Goal: Task Accomplishment & Management: Complete application form

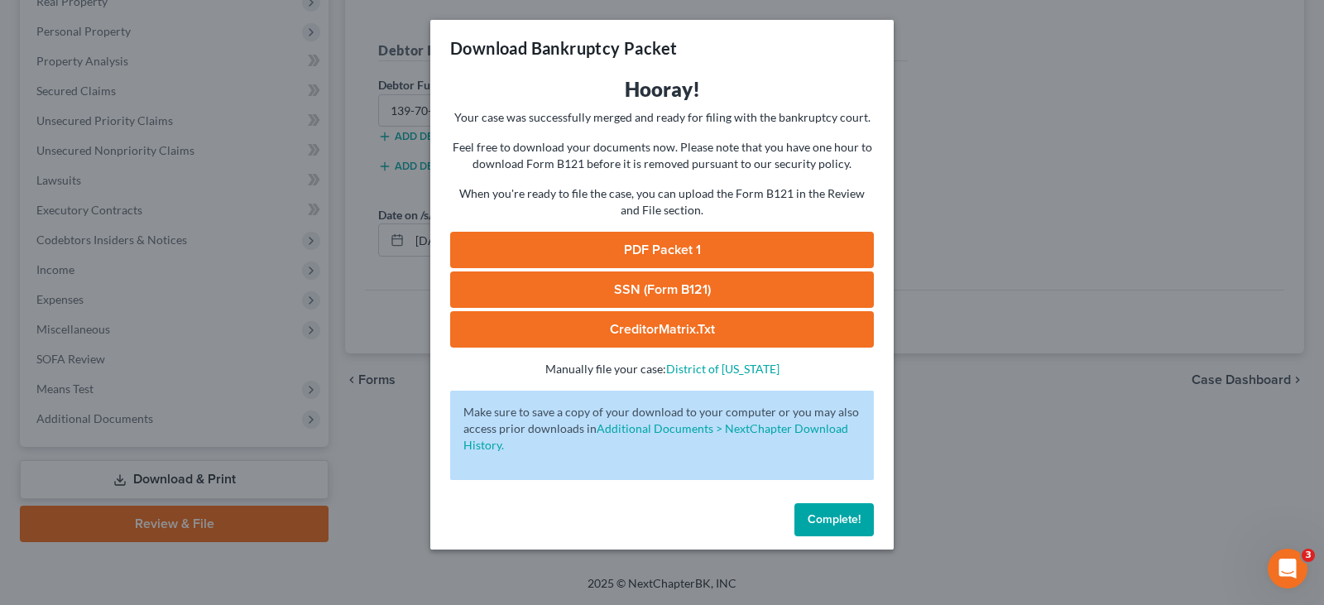
click at [851, 513] on span "Complete!" at bounding box center [833, 519] width 53 height 14
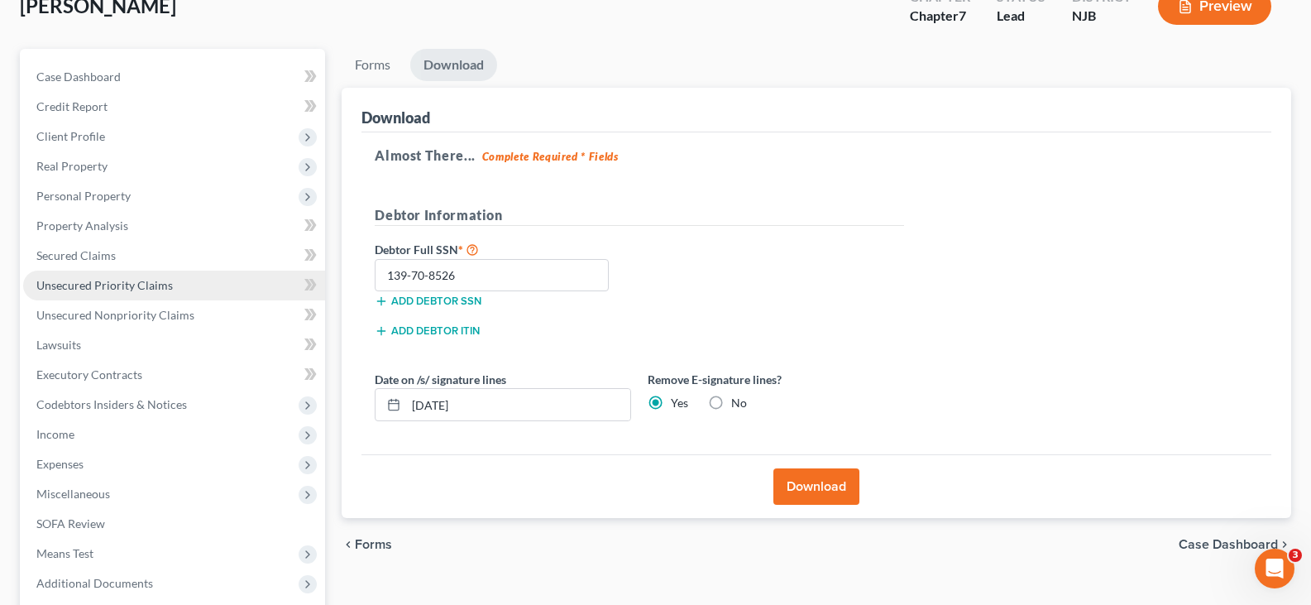
scroll to position [109, 0]
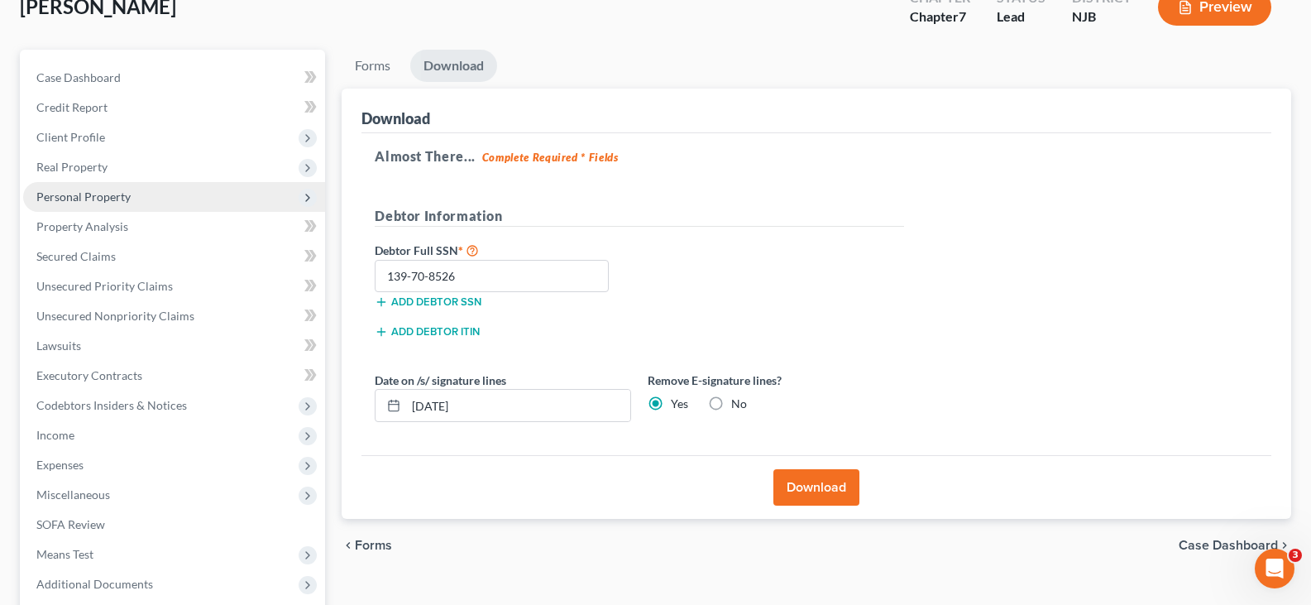
click at [86, 190] on span "Personal Property" at bounding box center [83, 196] width 94 height 14
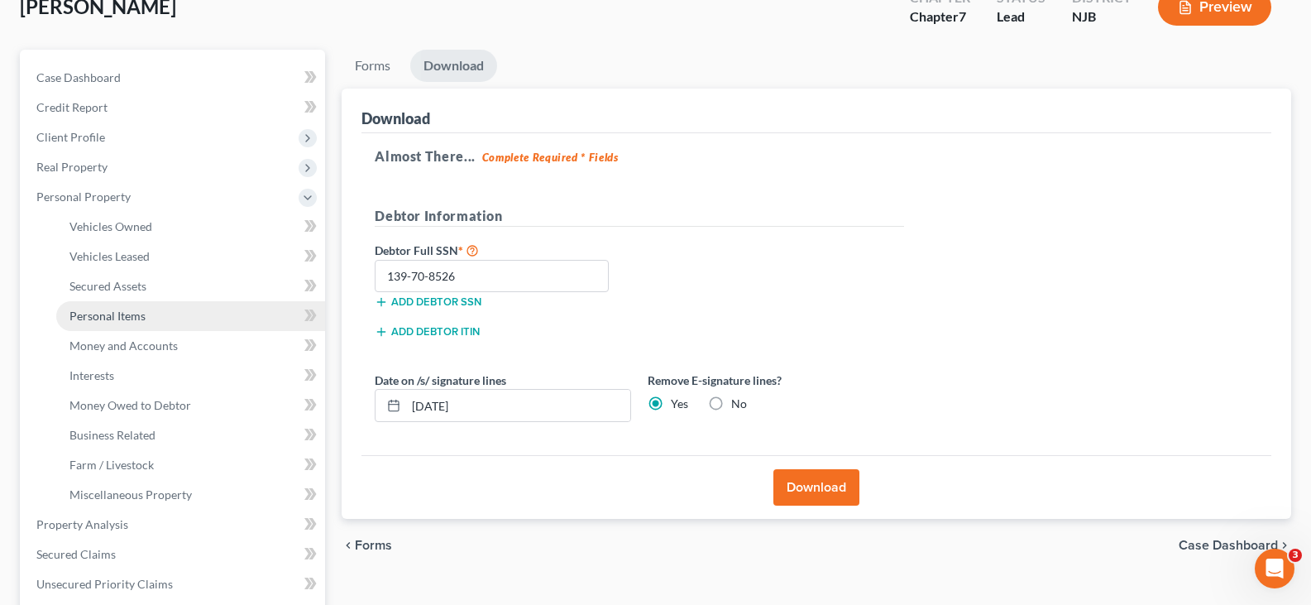
click at [125, 315] on span "Personal Items" at bounding box center [107, 316] width 76 height 14
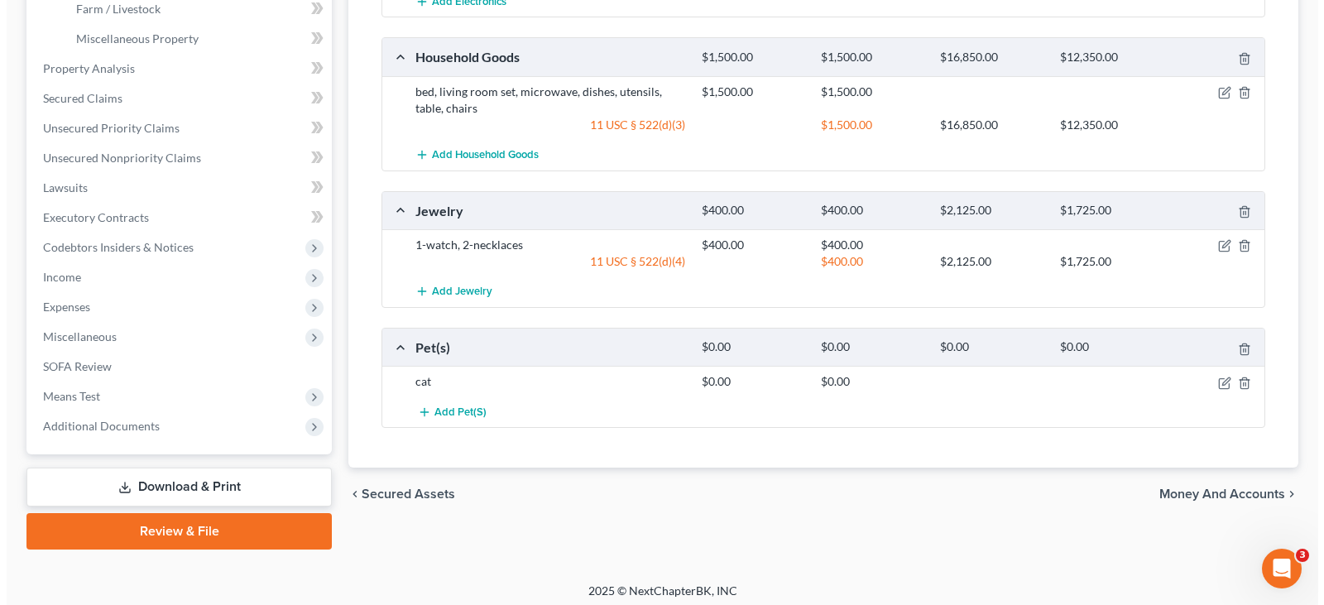
scroll to position [572, 0]
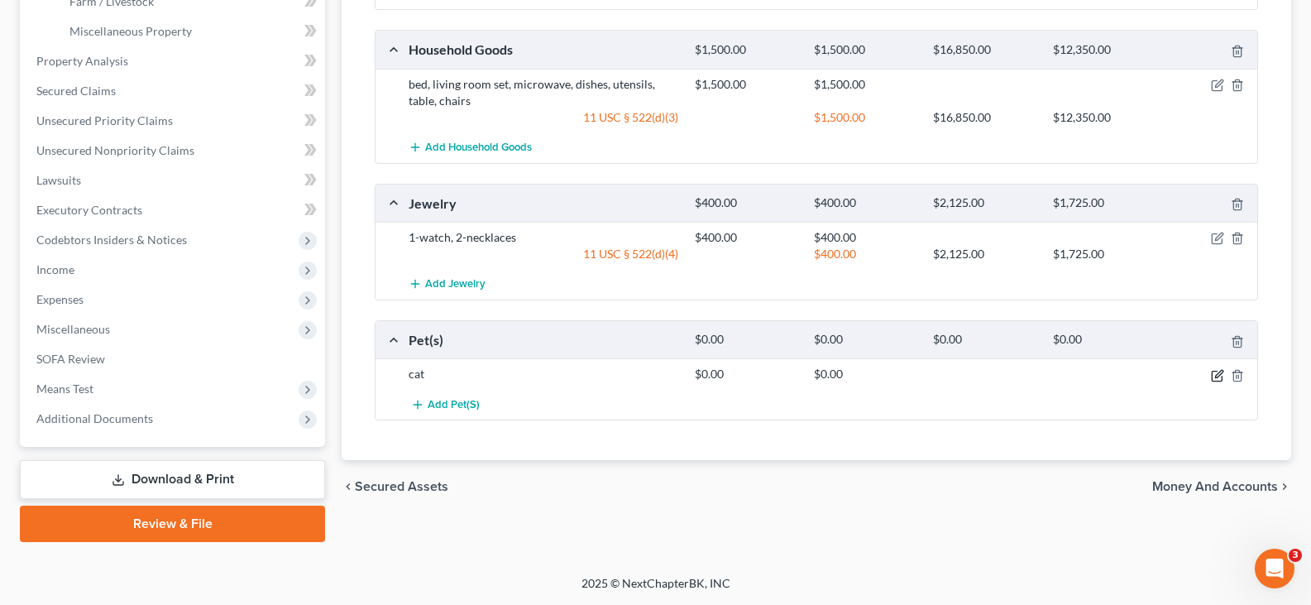
click at [1218, 373] on icon "button" at bounding box center [1218, 373] width 7 height 7
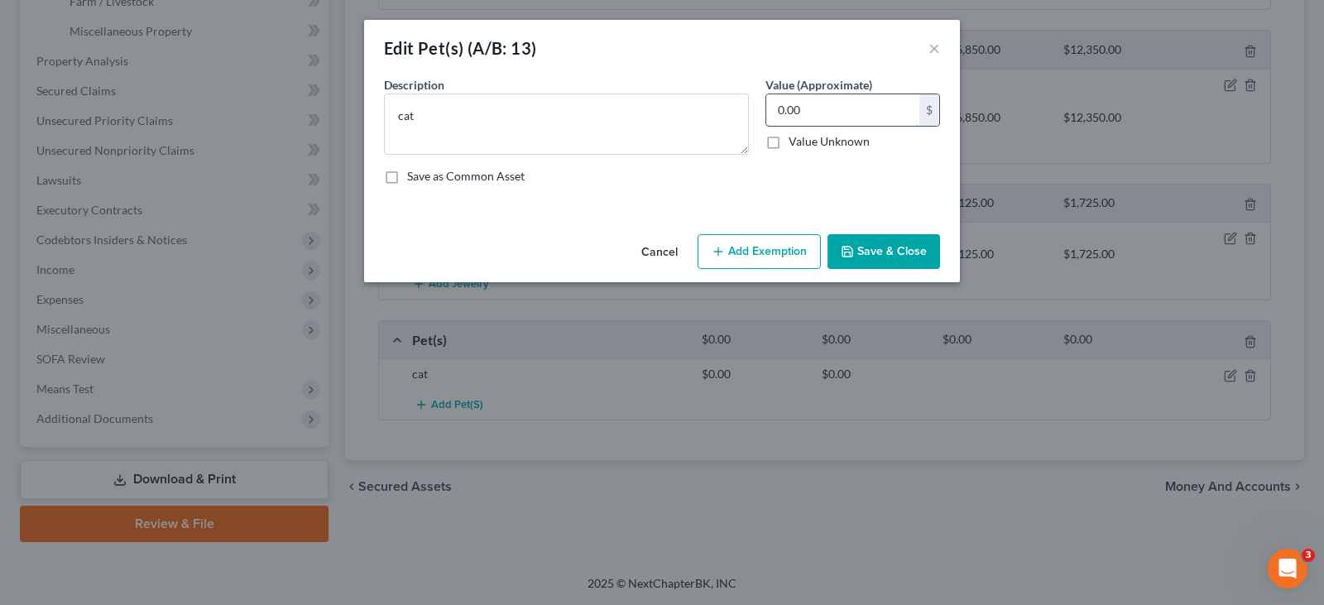
click at [826, 112] on input "0.00" at bounding box center [842, 109] width 153 height 31
type input "25.00"
click at [741, 248] on button "Add Exemption" at bounding box center [758, 251] width 123 height 35
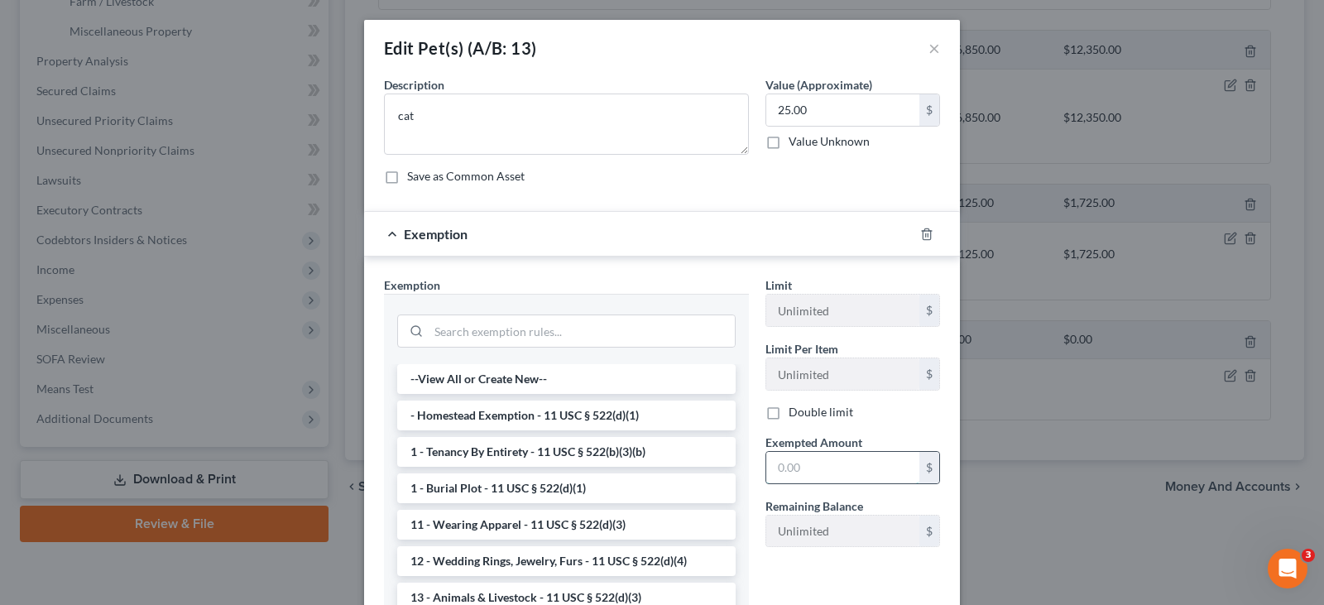
click at [785, 471] on input "text" at bounding box center [842, 467] width 153 height 31
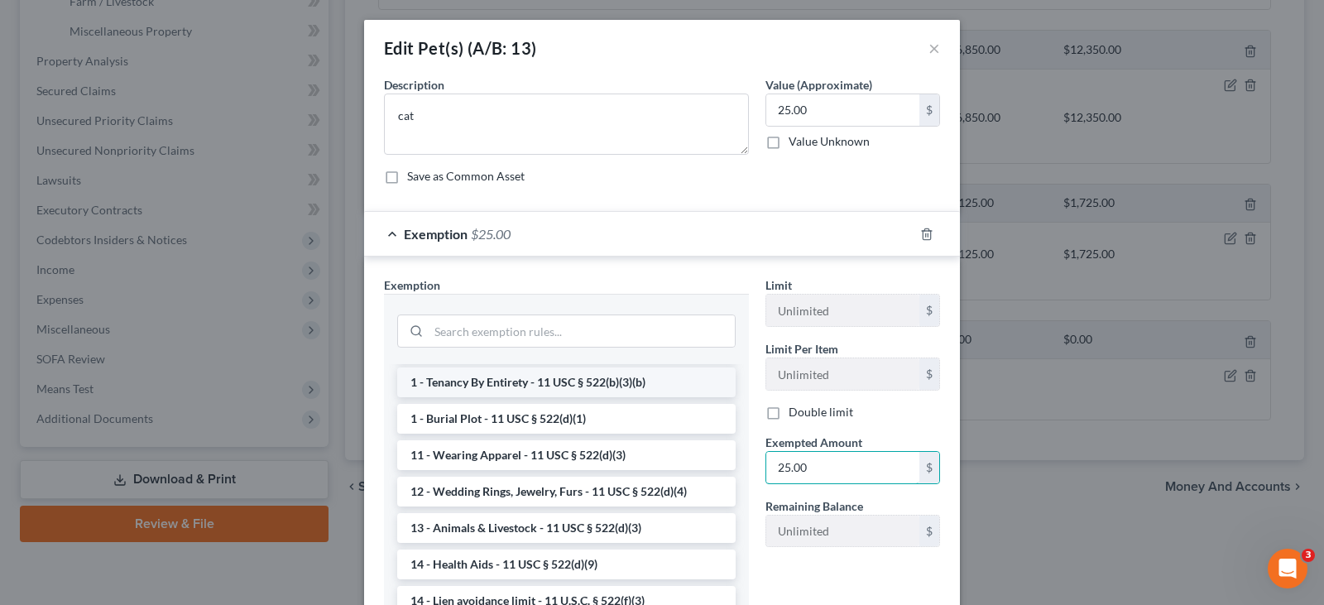
scroll to position [165, 0]
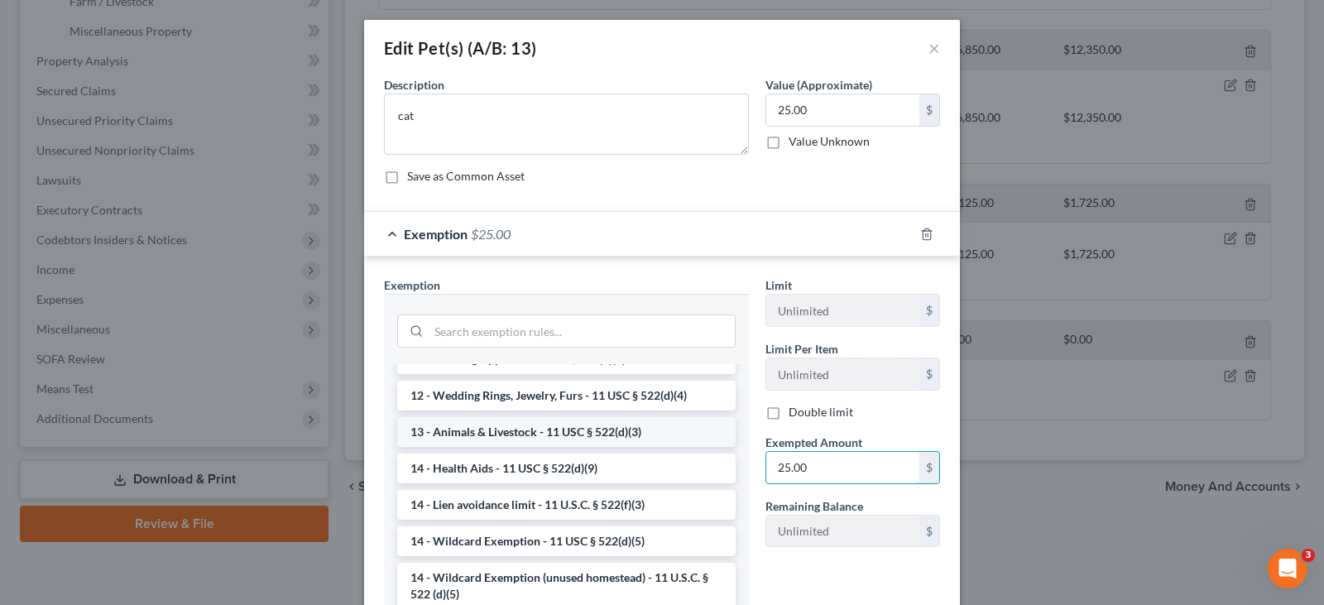
type input "25.00"
click at [453, 431] on li "13 - Animals & Livestock - 11 USC § 522(d)(3)" at bounding box center [566, 432] width 338 height 30
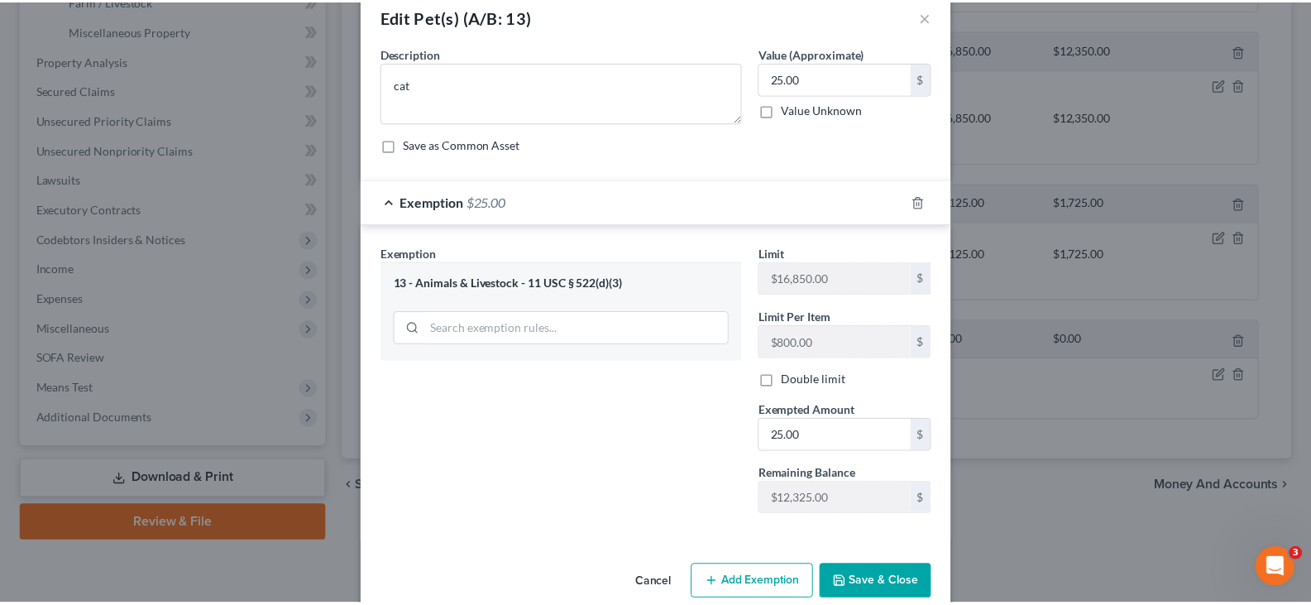
scroll to position [60, 0]
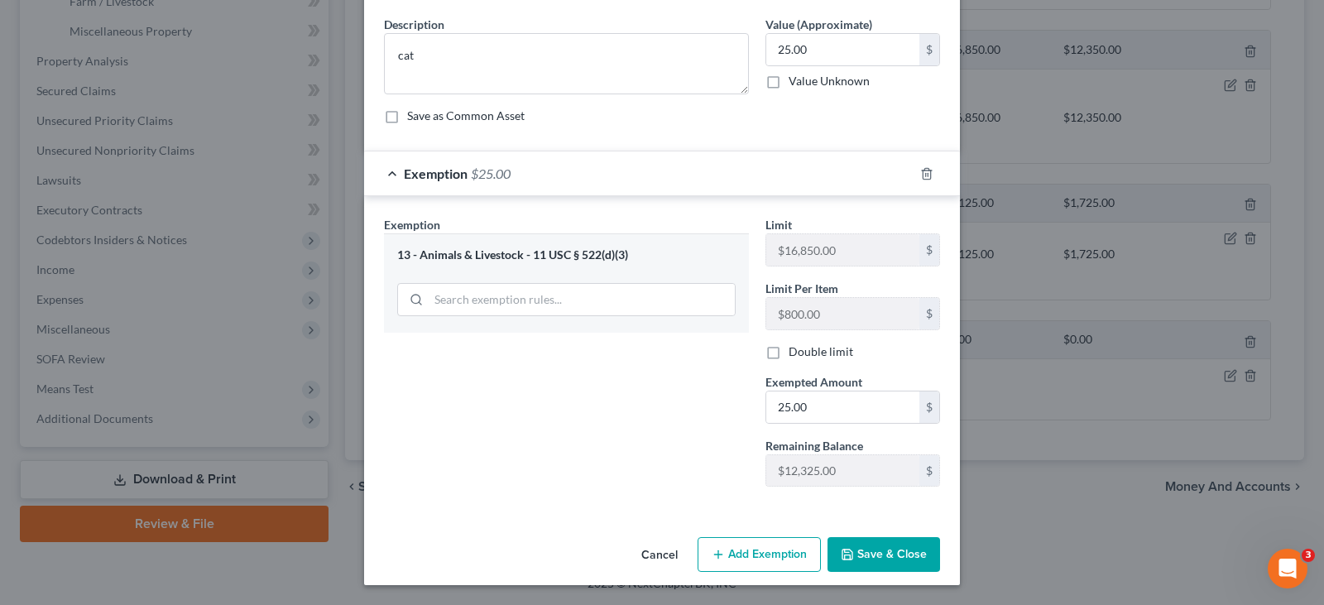
click at [866, 553] on button "Save & Close" at bounding box center [883, 554] width 113 height 35
